Goal: Navigation & Orientation: Understand site structure

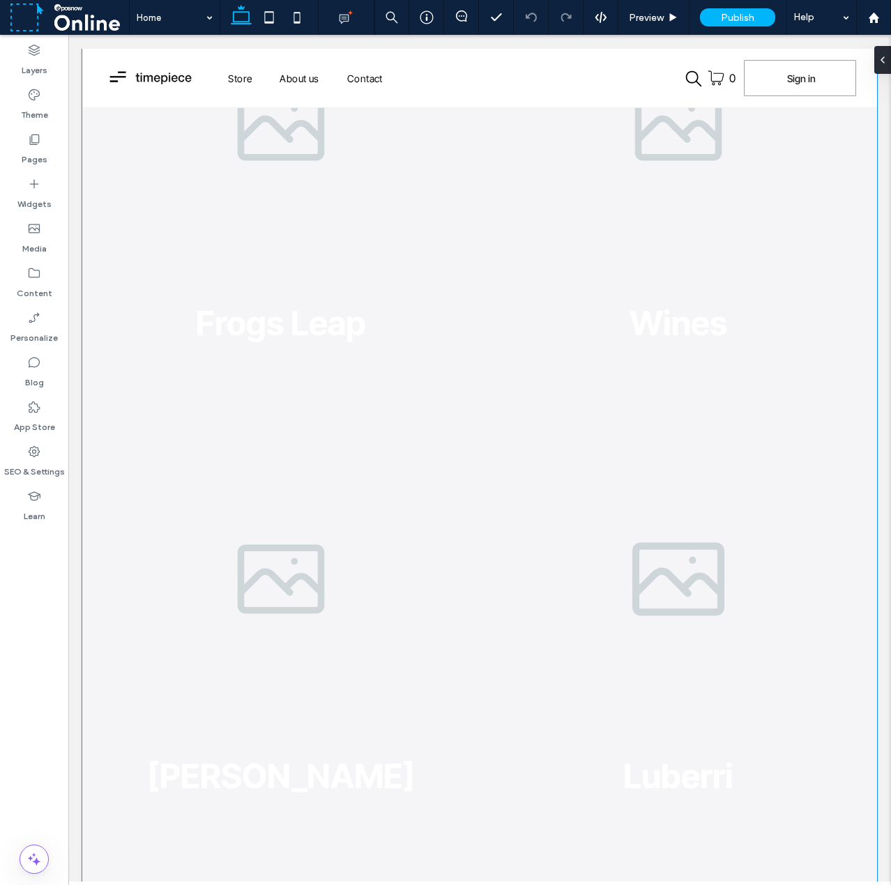
scroll to position [3834, 0]
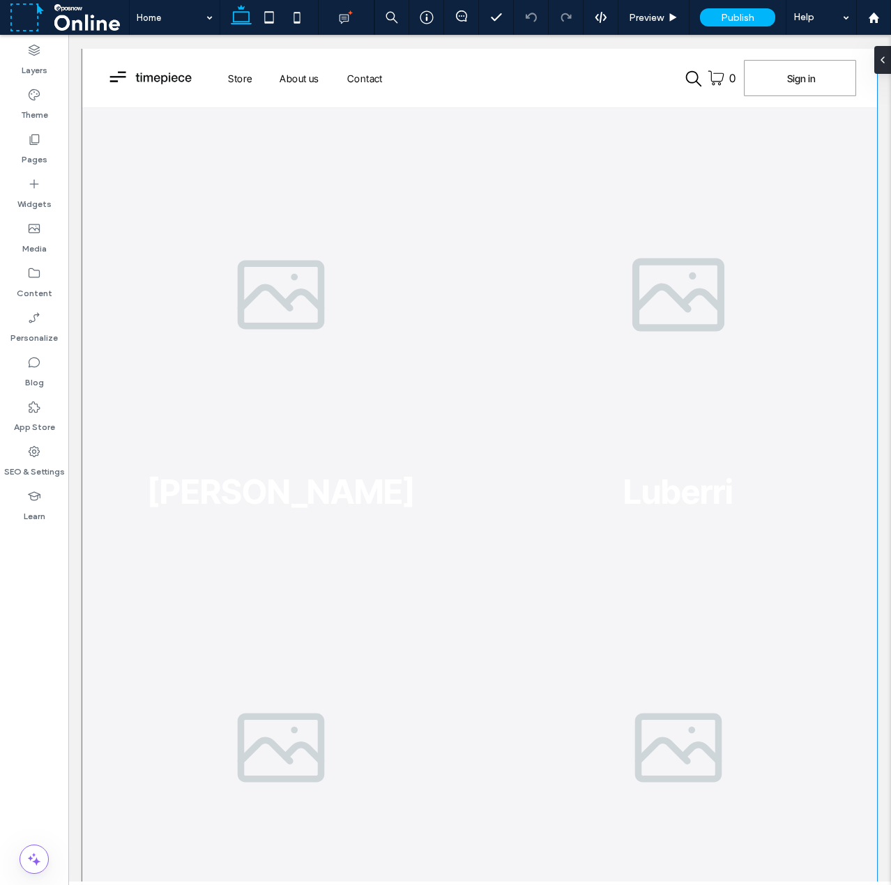
drag, startPoint x: 512, startPoint y: 513, endPoint x: 482, endPoint y: 275, distance: 239.5
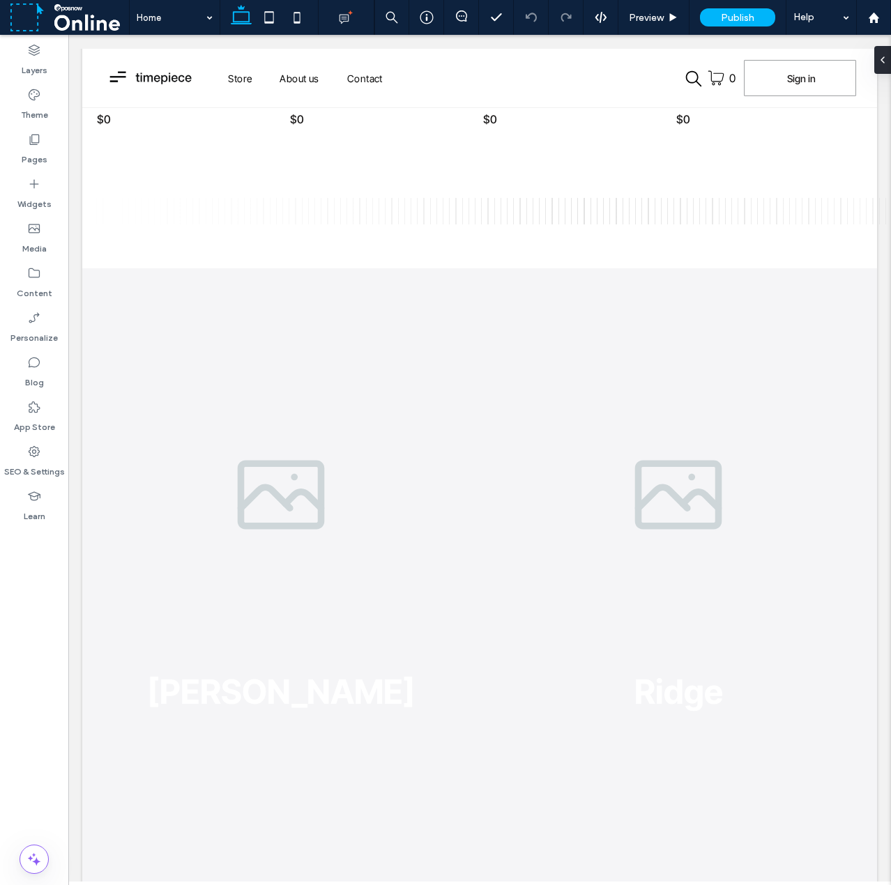
scroll to position [0, 0]
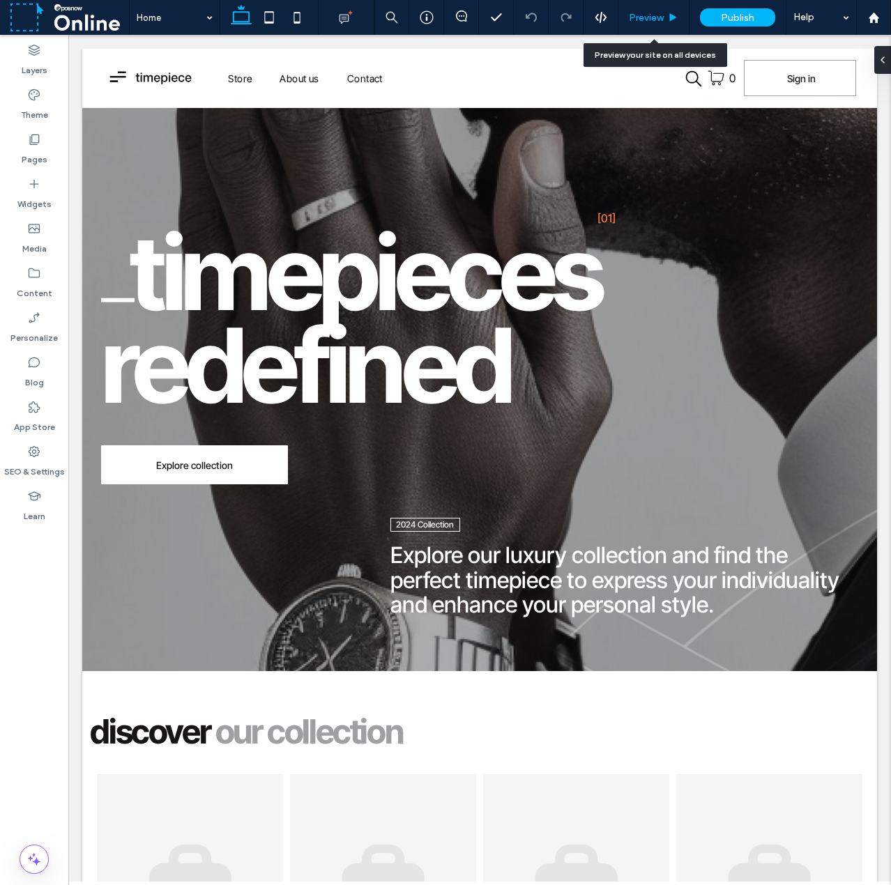
drag, startPoint x: 650, startPoint y: 18, endPoint x: 211, endPoint y: 38, distance: 438.9
click at [650, 18] on span "Preview" at bounding box center [646, 18] width 35 height 12
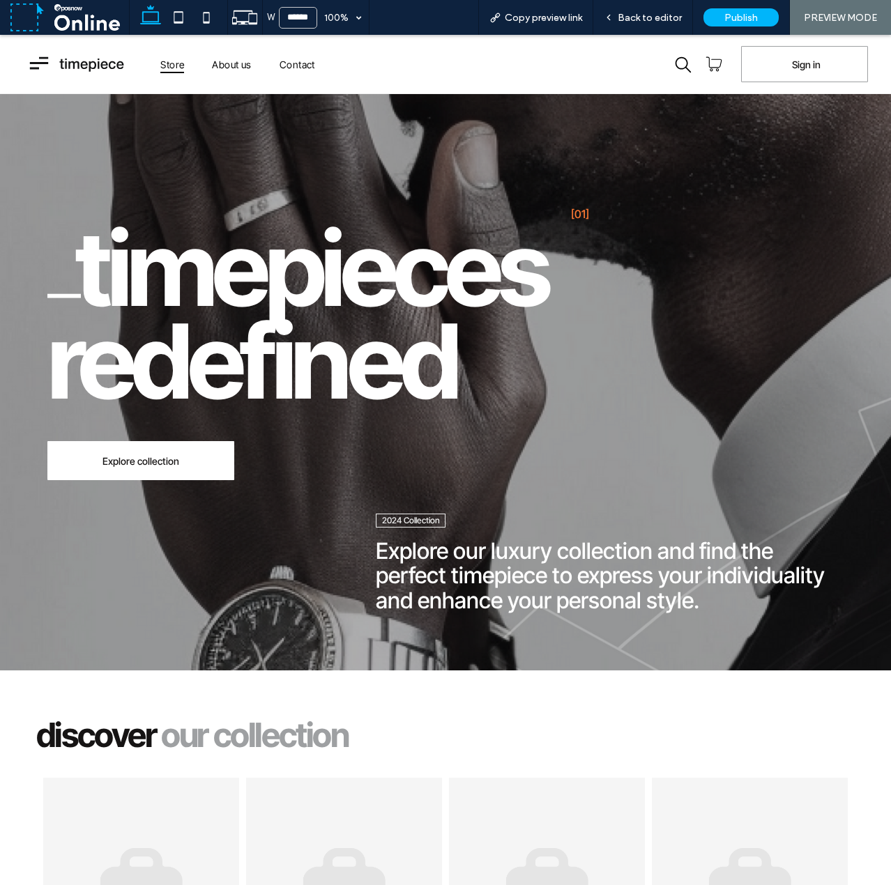
click at [171, 61] on span "Store" at bounding box center [172, 64] width 24 height 19
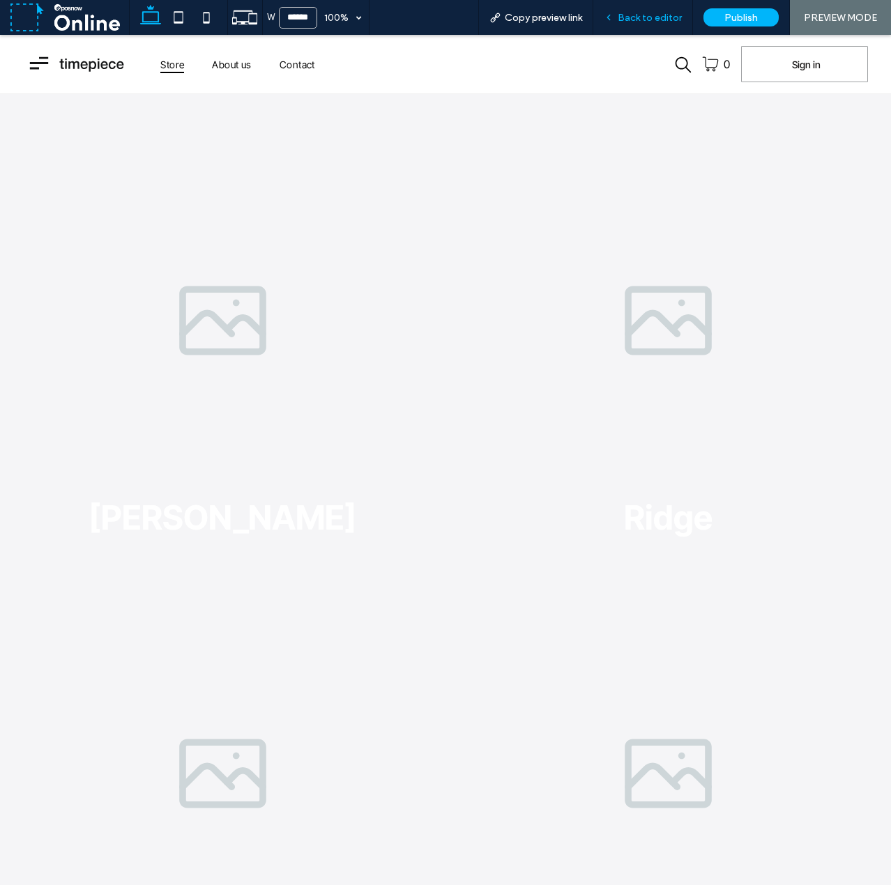
click at [656, 15] on span "Back to editor" at bounding box center [650, 18] width 64 height 12
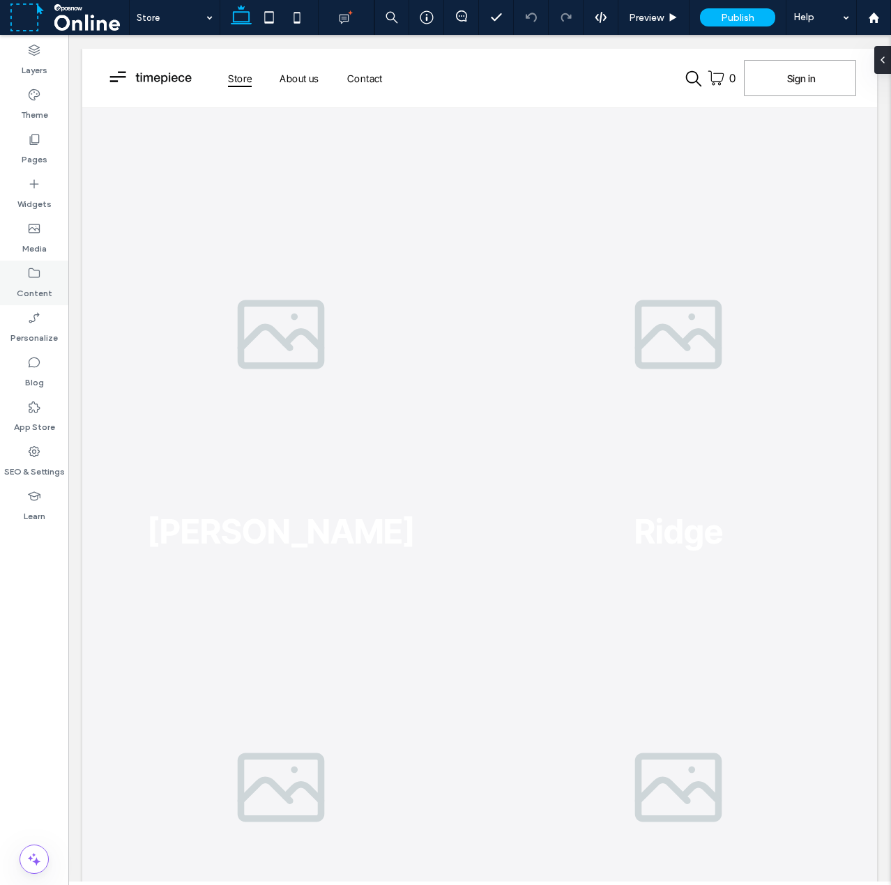
click at [29, 286] on label "Content" at bounding box center [35, 290] width 36 height 20
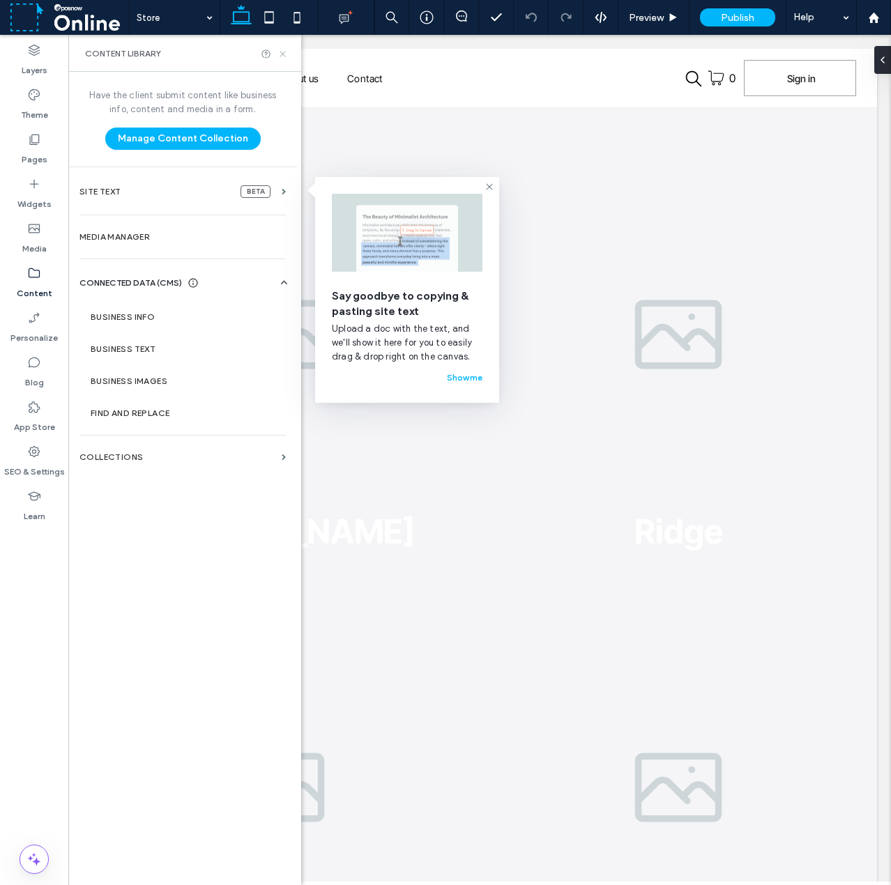
drag, startPoint x: 283, startPoint y: 54, endPoint x: 166, endPoint y: 18, distance: 122.6
click at [283, 54] on use at bounding box center [282, 54] width 6 height 6
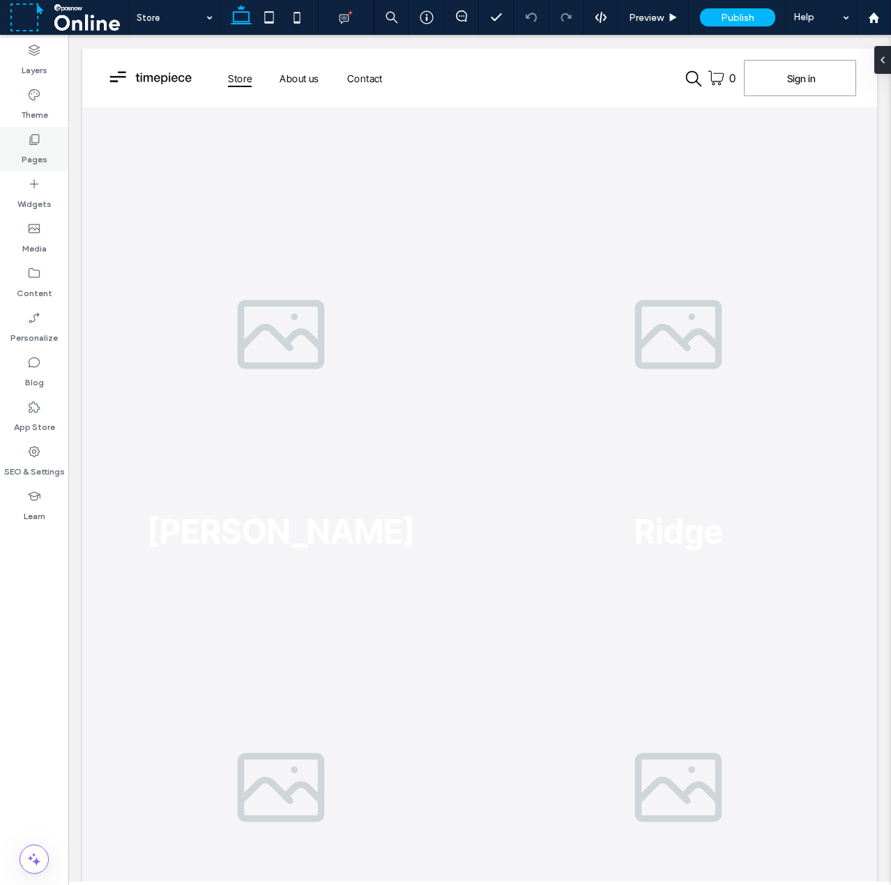
click at [45, 141] on div "Pages" at bounding box center [34, 149] width 68 height 45
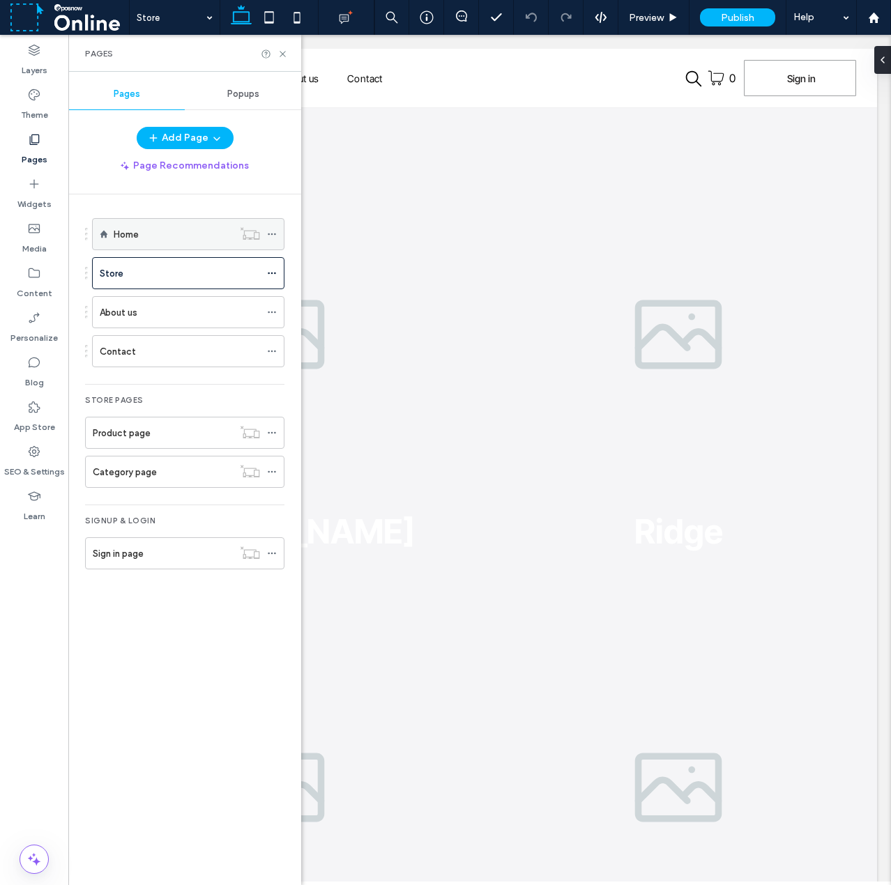
click at [162, 232] on div "Home" at bounding box center [173, 234] width 119 height 15
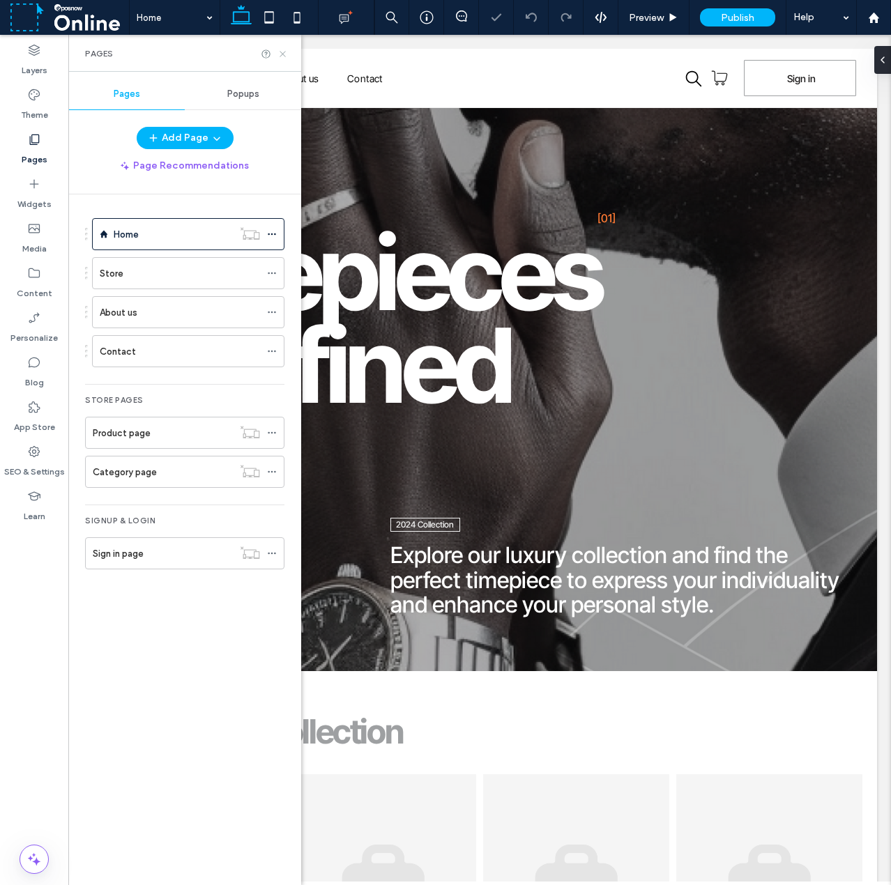
click at [283, 51] on icon at bounding box center [282, 54] width 10 height 10
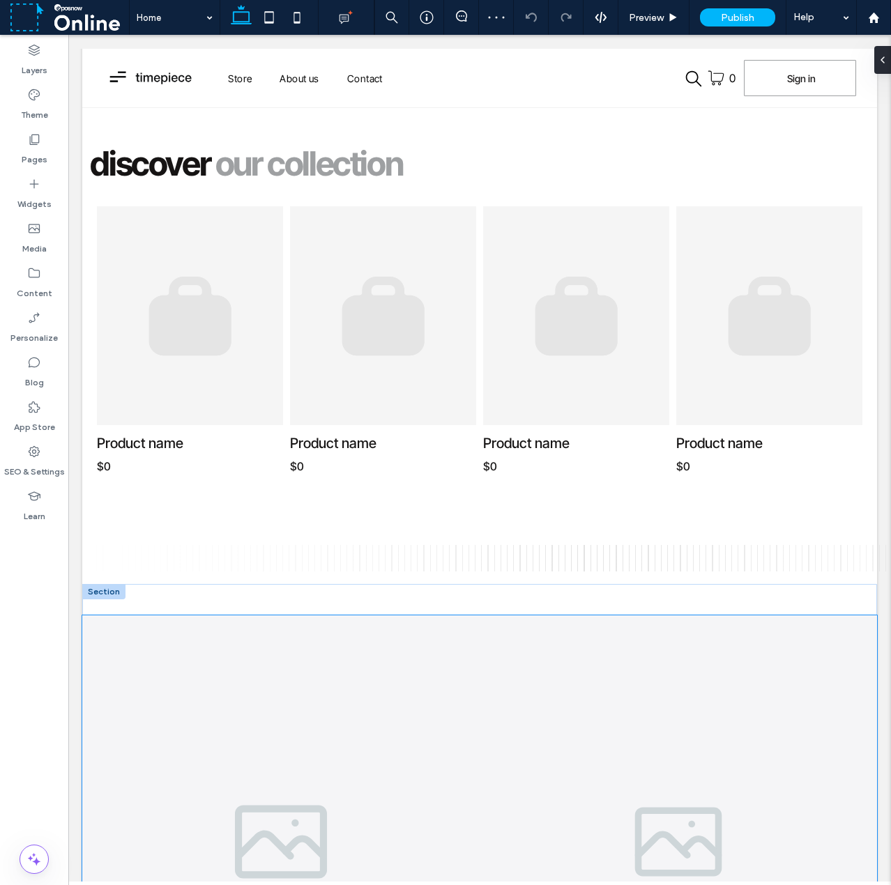
scroll to position [558, 0]
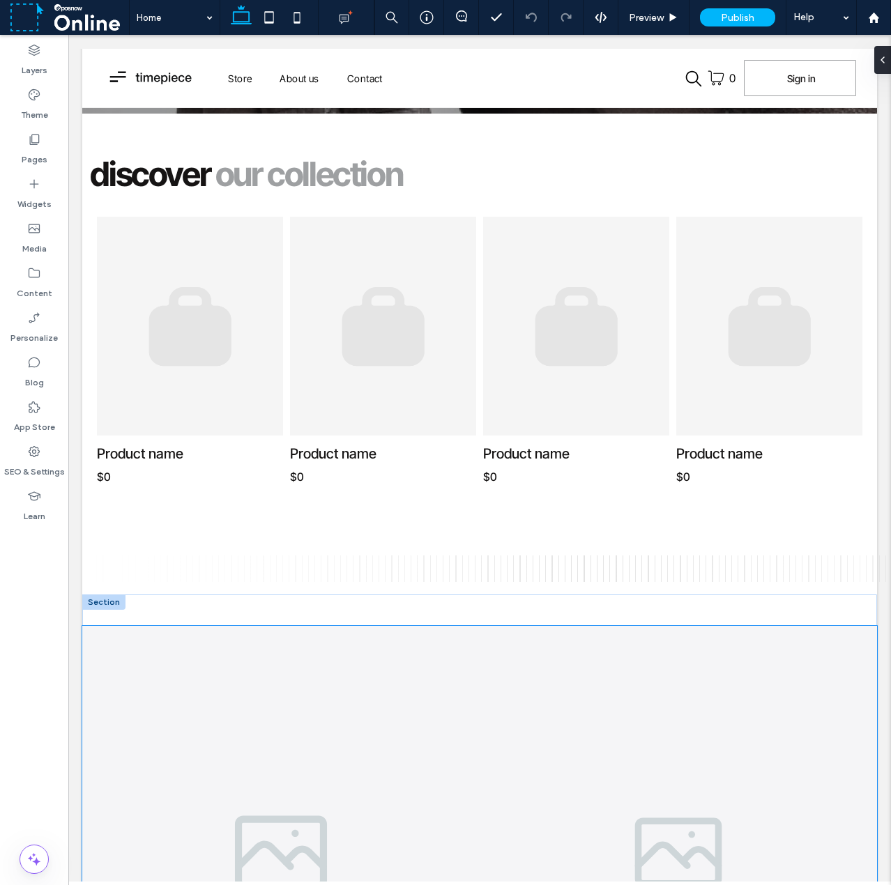
click at [190, 634] on link at bounding box center [280, 853] width 421 height 480
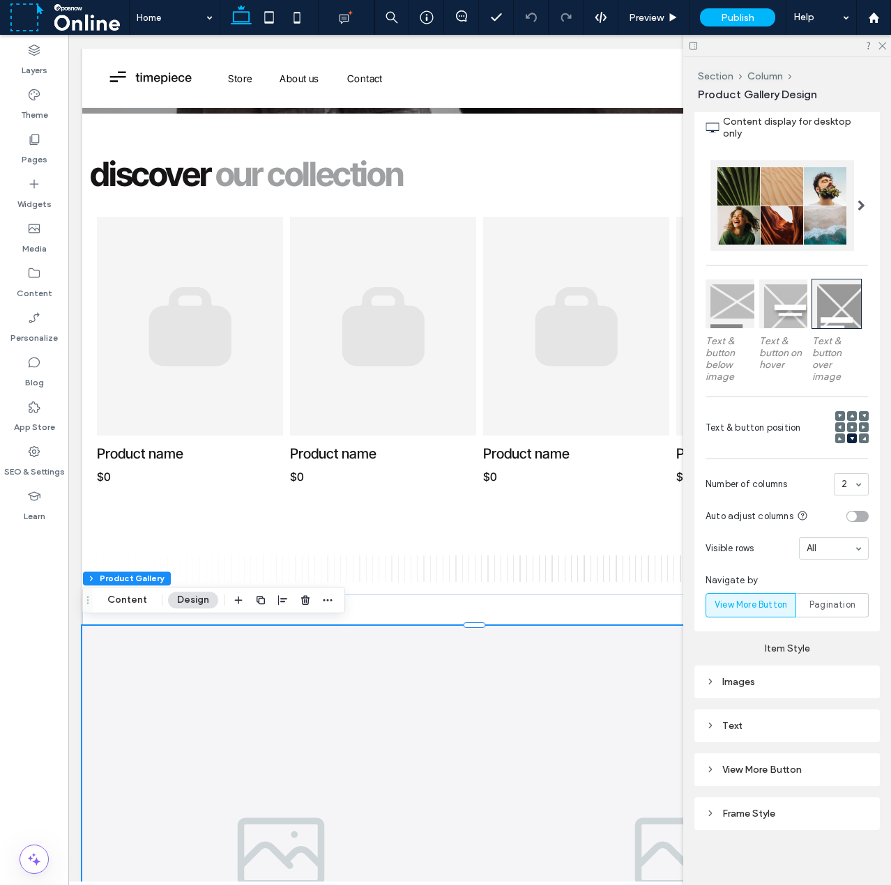
scroll to position [264, 0]
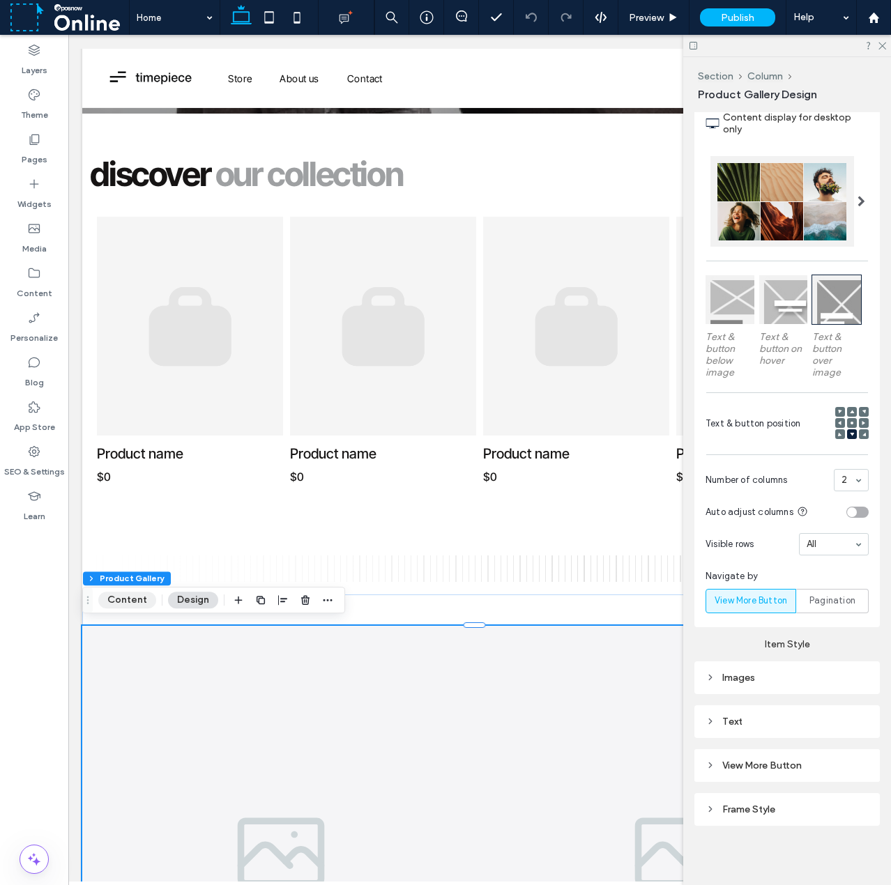
click at [139, 602] on button "Content" at bounding box center [127, 600] width 58 height 17
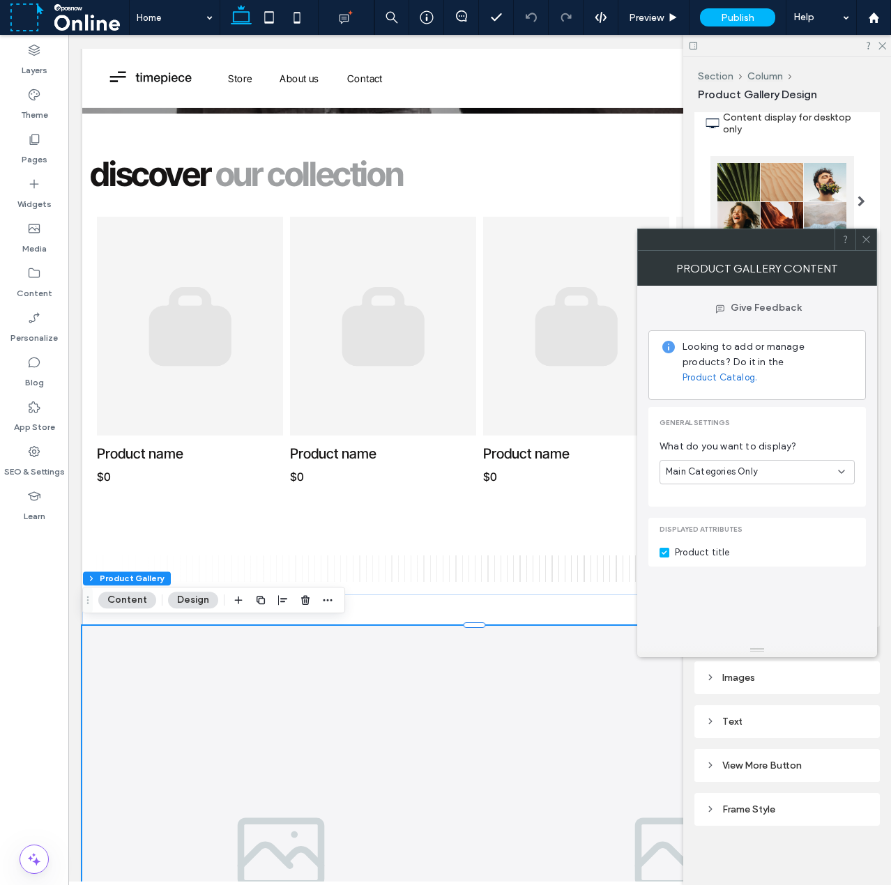
click at [740, 465] on span "Main Categories Only" at bounding box center [712, 472] width 92 height 14
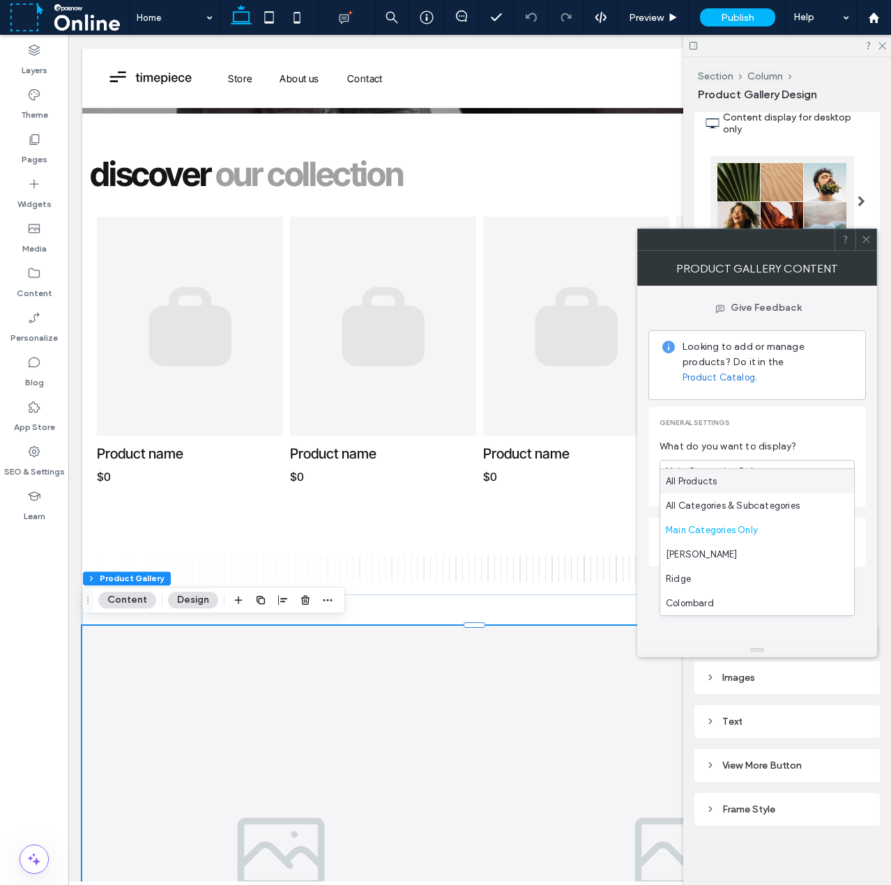
click at [730, 487] on div "All Products" at bounding box center [757, 481] width 194 height 24
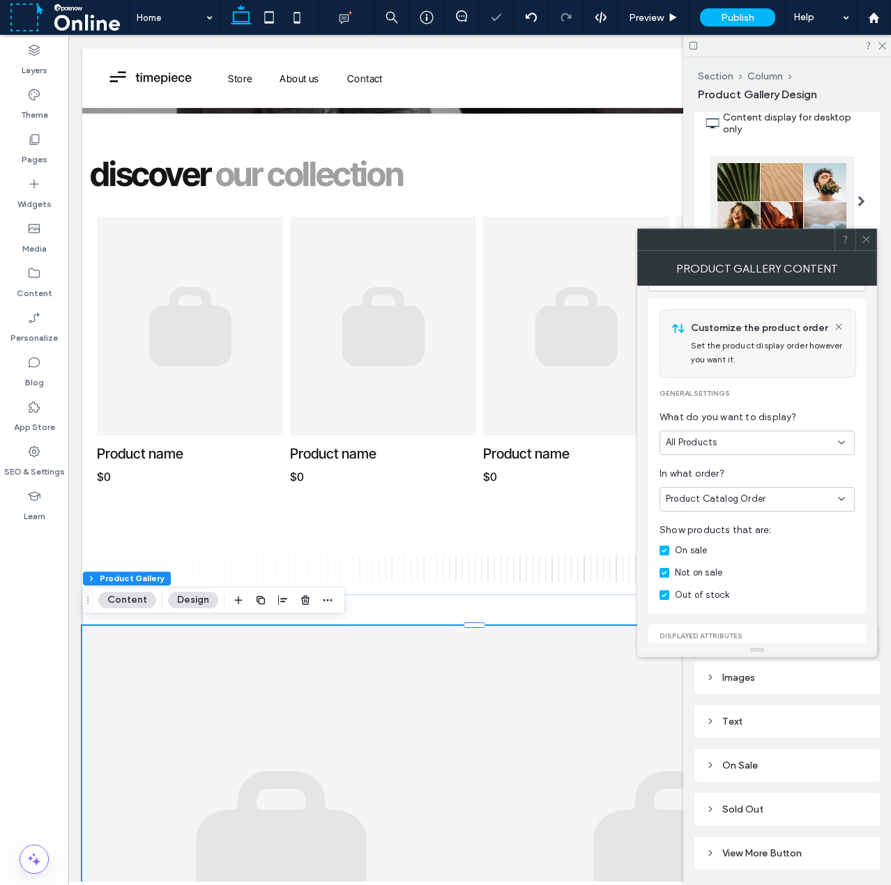
scroll to position [209, 0]
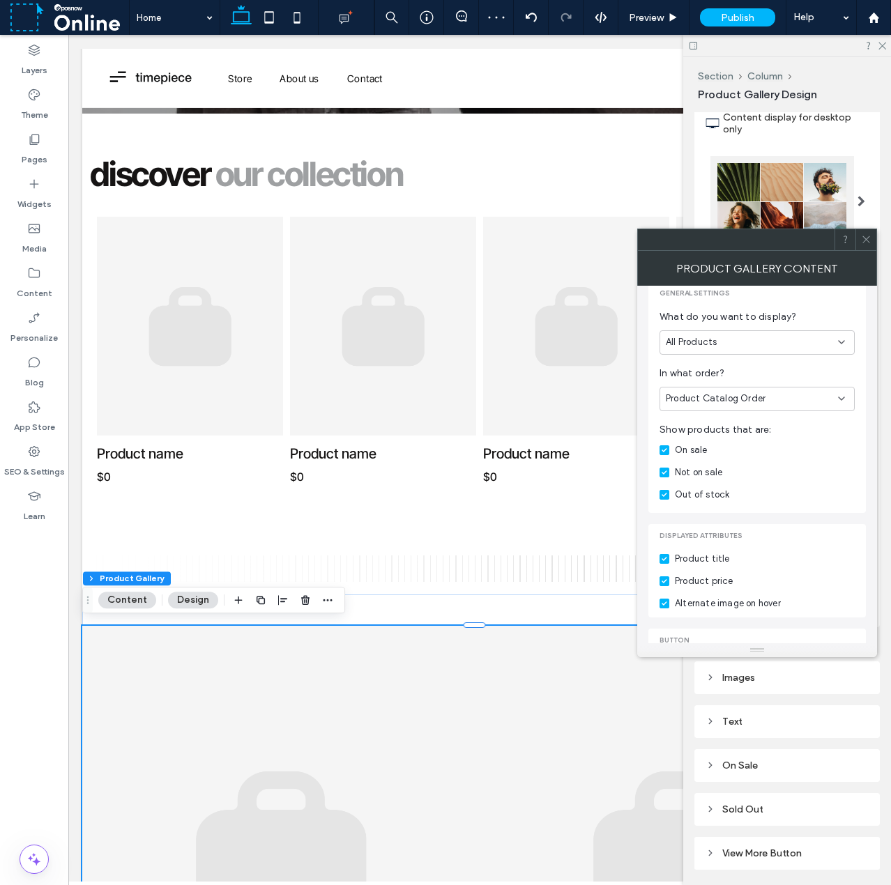
click at [734, 392] on span "Product Catalog Order" at bounding box center [716, 399] width 100 height 14
drag, startPoint x: 722, startPoint y: 506, endPoint x: 722, endPoint y: 479, distance: 27.2
click at [722, 479] on div "A-Z Product Catalog Order Price: Low to High Price: High to Low Newest First Ol…" at bounding box center [757, 469] width 194 height 146
click at [722, 479] on span "Price: High to Low" at bounding box center [703, 482] width 75 height 14
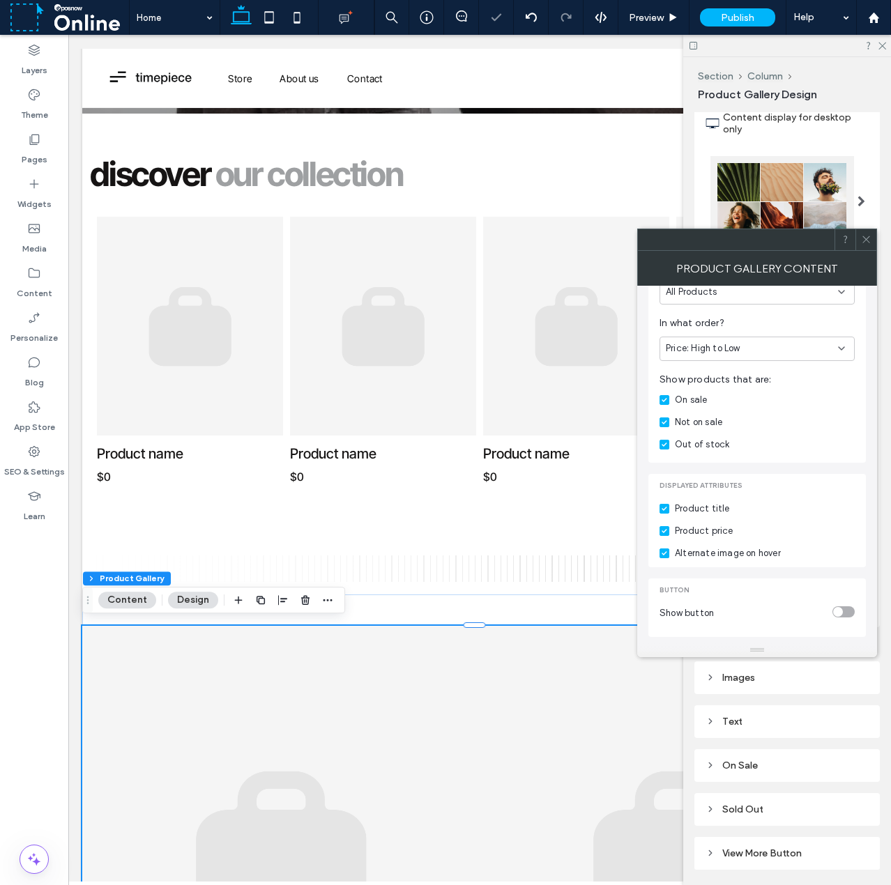
scroll to position [394, 0]
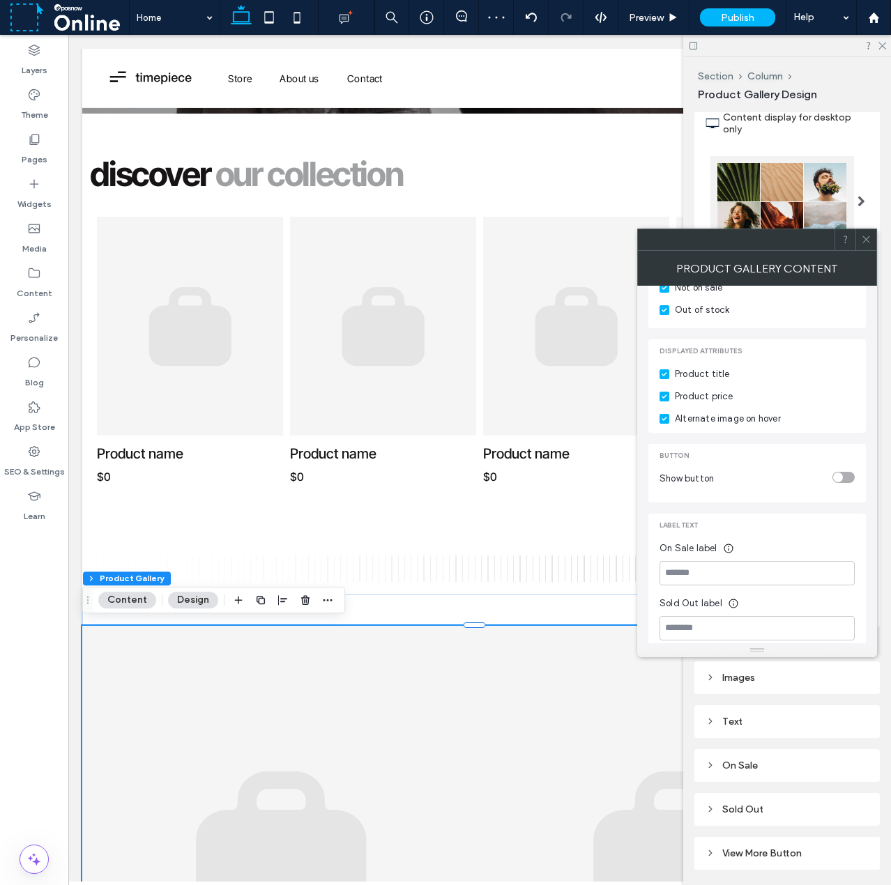
click at [868, 237] on icon at bounding box center [866, 239] width 10 height 10
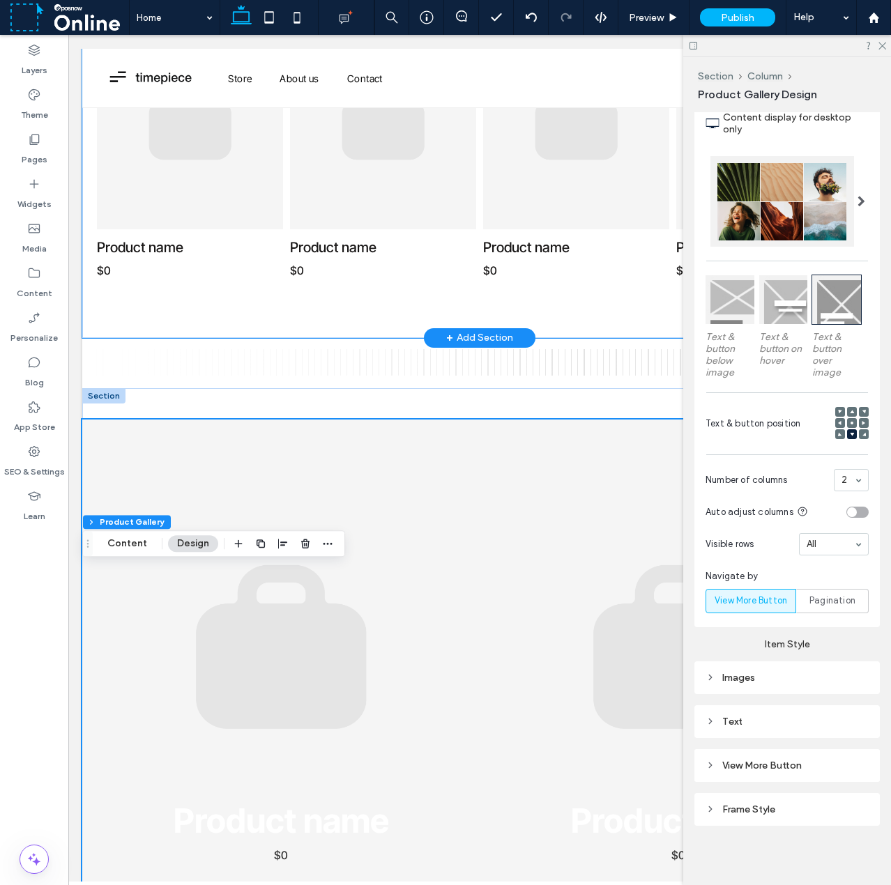
scroll to position [558, 0]
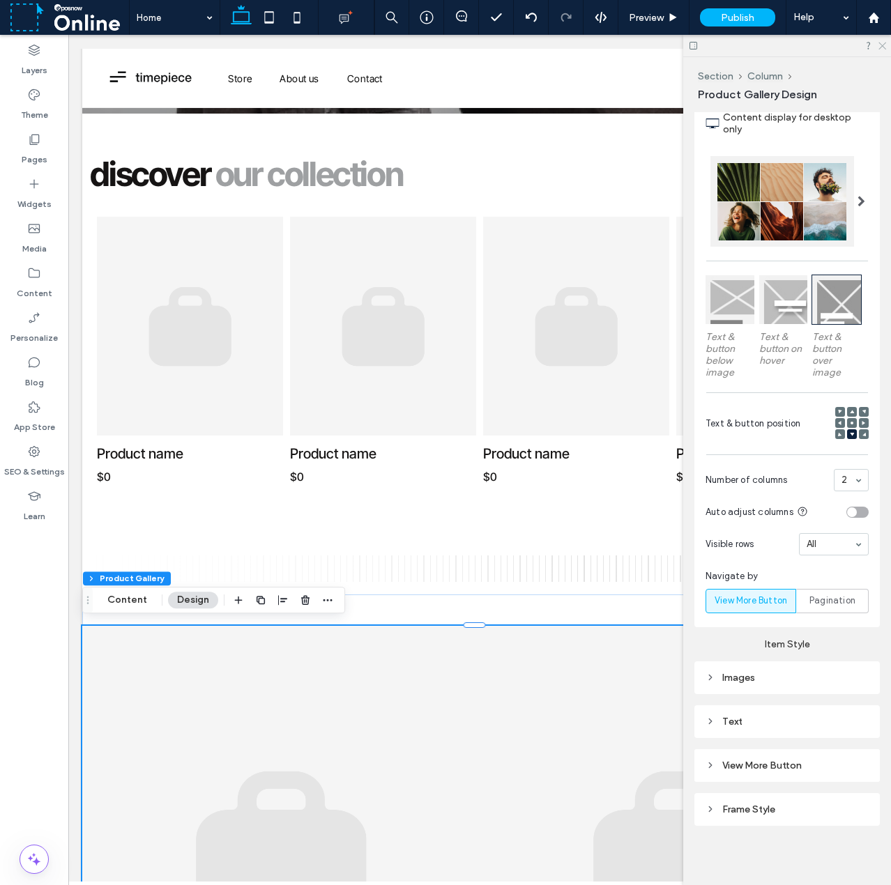
click at [881, 46] on icon at bounding box center [881, 44] width 9 height 9
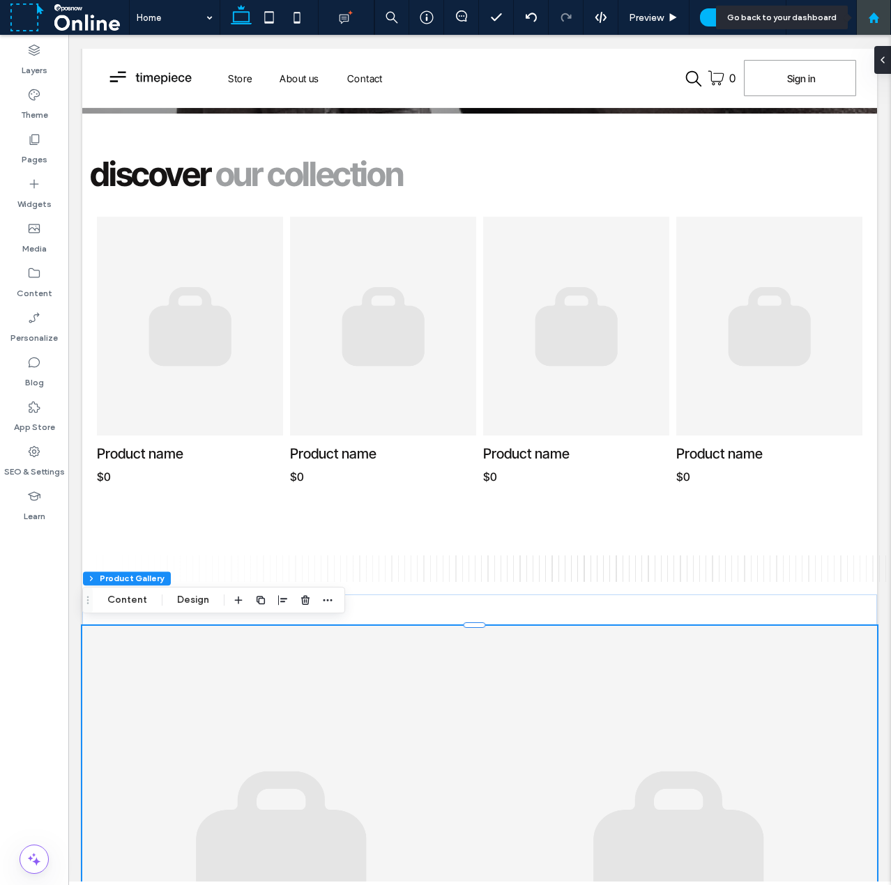
click at [873, 15] on use at bounding box center [873, 17] width 10 height 10
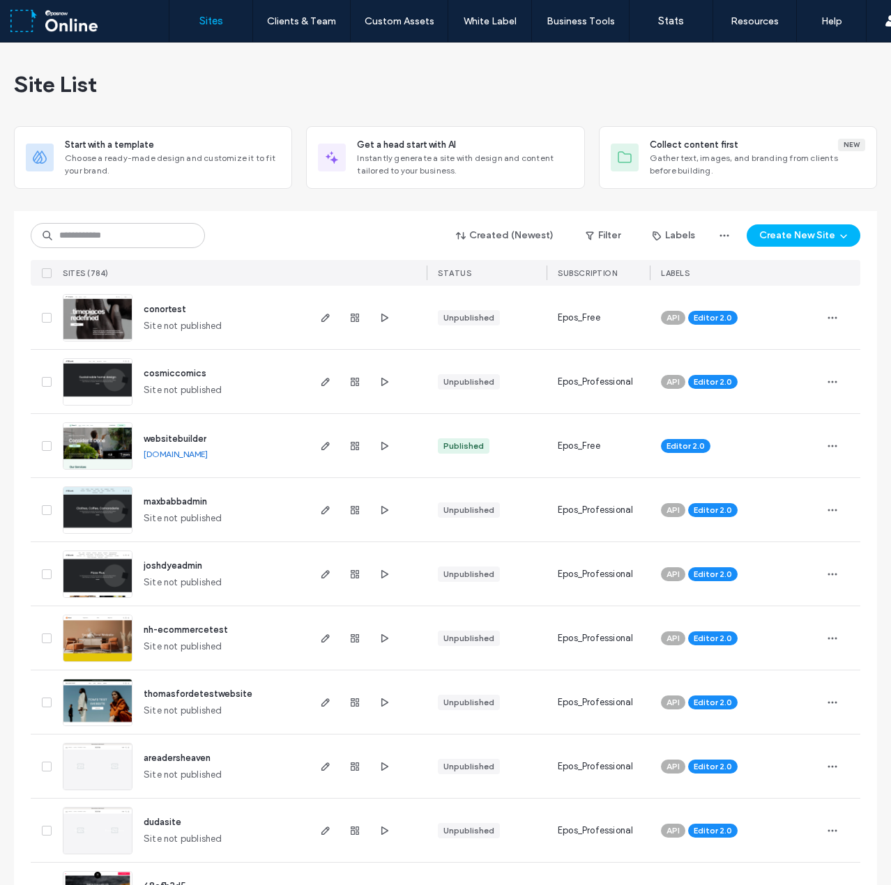
click at [383, 224] on div "Created (Newest) Filter Labels Create New Site" at bounding box center [445, 235] width 829 height 26
click at [310, 224] on div "Created (Newest) Filter Labels Create New Site" at bounding box center [445, 235] width 829 height 26
click at [285, 63] on div "Site List" at bounding box center [445, 85] width 863 height 84
click at [216, 22] on label "Sites" at bounding box center [211, 21] width 24 height 13
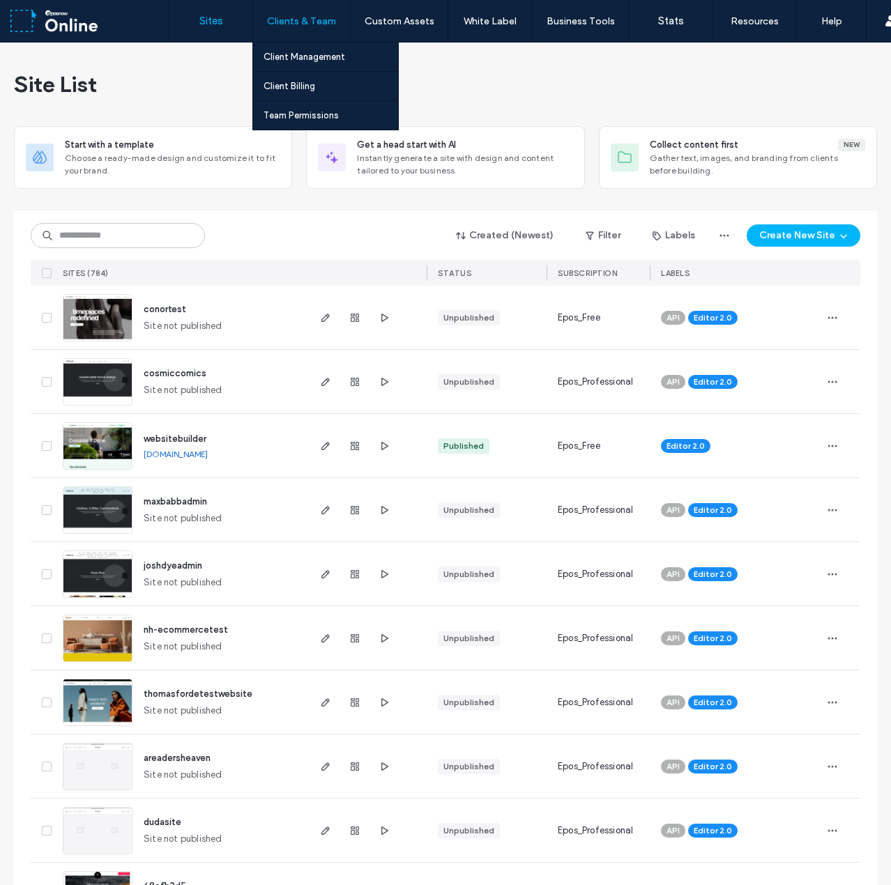
click at [298, 15] on label "Clients & Team" at bounding box center [301, 21] width 69 height 12
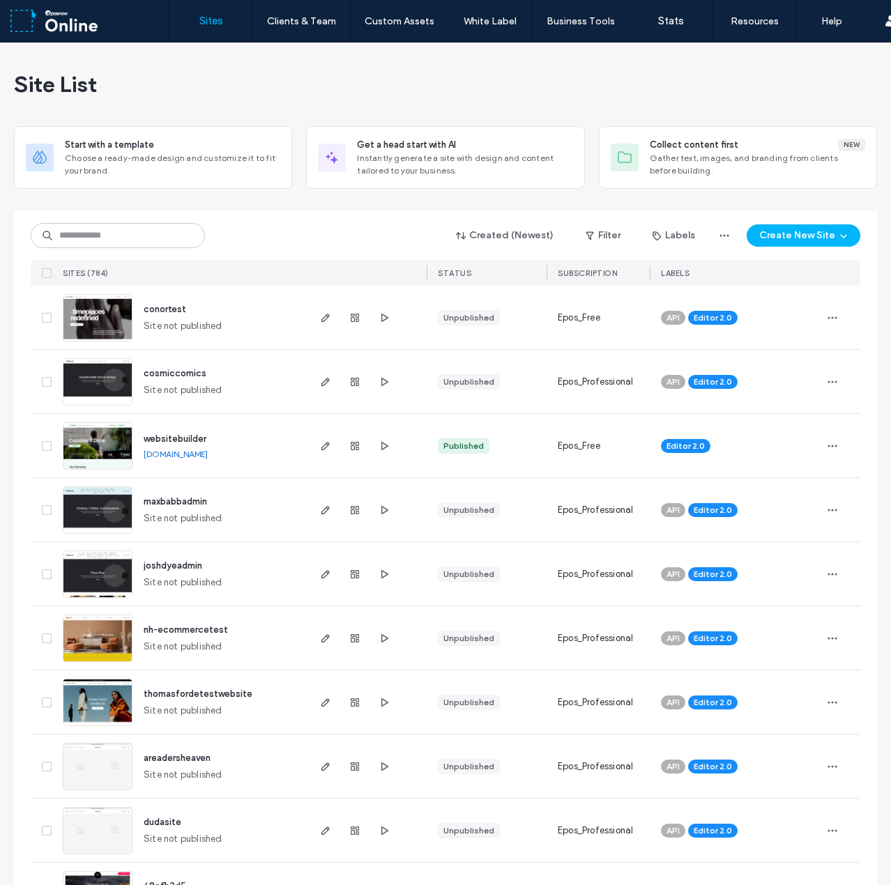
click at [213, 20] on label "Sites" at bounding box center [211, 21] width 24 height 13
